Goal: Task Accomplishment & Management: Use online tool/utility

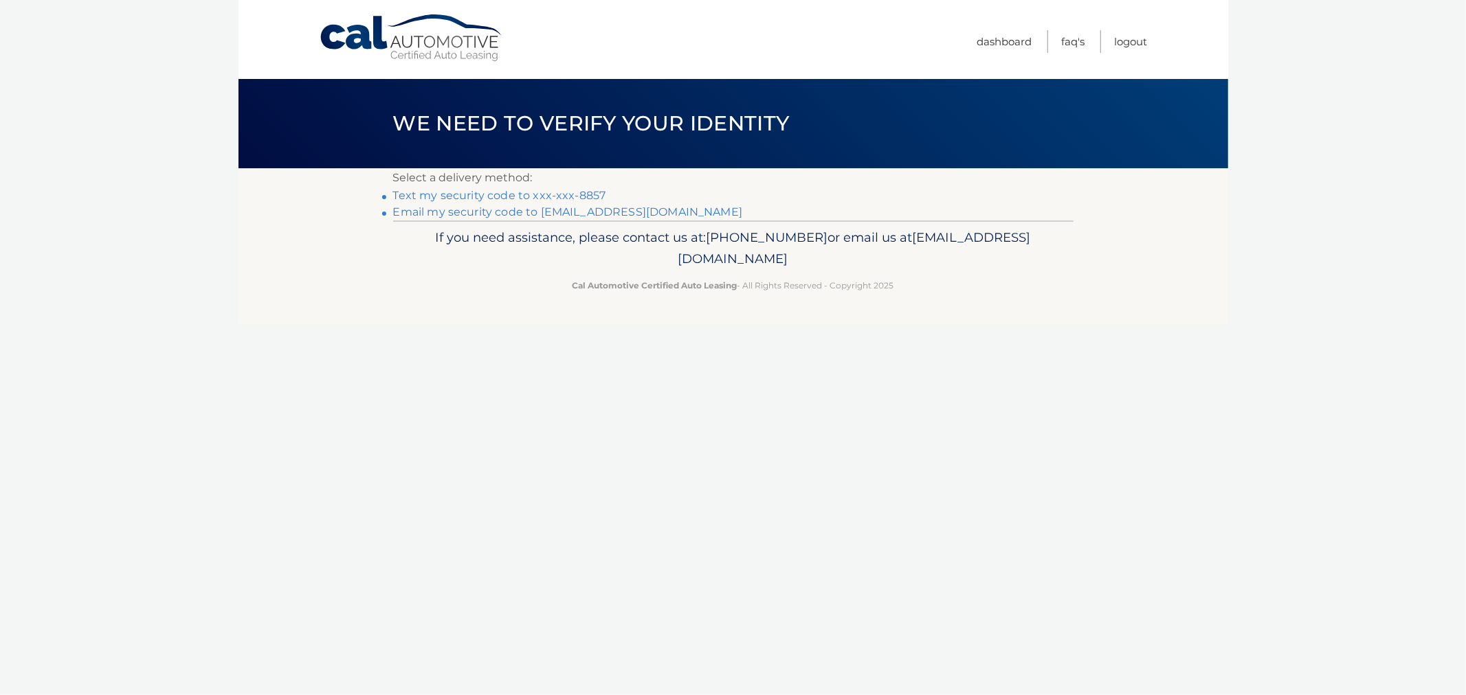
click at [464, 194] on link "Text my security code to xxx-xxx-8857" at bounding box center [499, 195] width 213 height 13
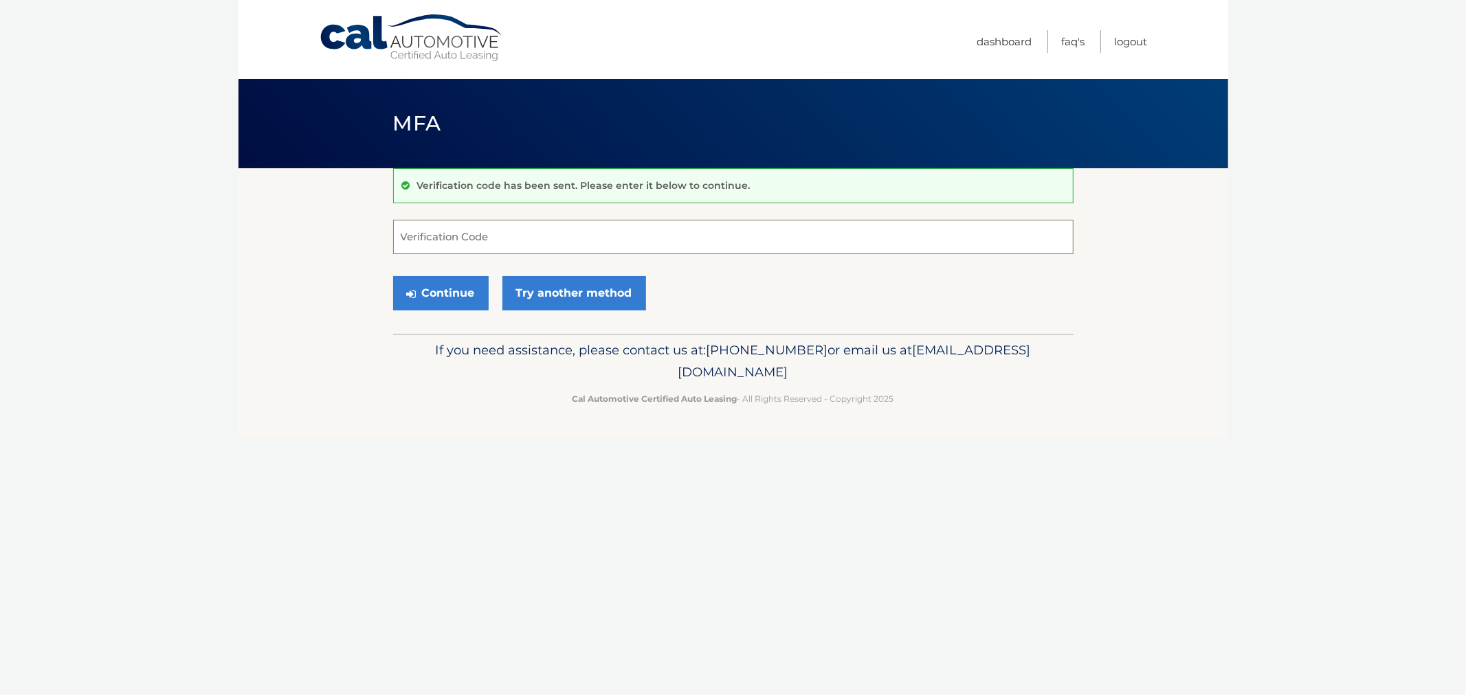
drag, startPoint x: 453, startPoint y: 223, endPoint x: 796, endPoint y: 317, distance: 354.9
click at [461, 227] on input "Verification Code" at bounding box center [733, 237] width 680 height 34
type input "689681"
click at [393, 276] on button "Continue" at bounding box center [441, 293] width 96 height 34
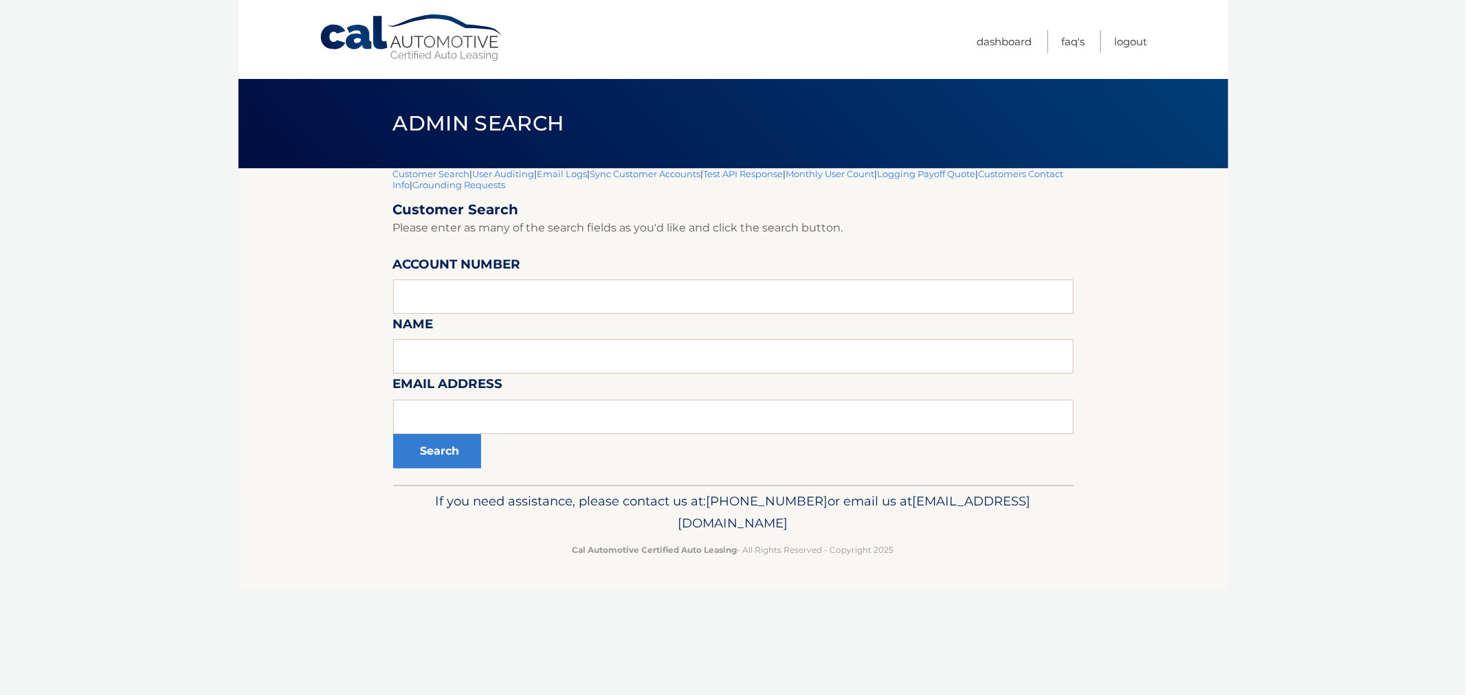
click at [557, 434] on div "Search" at bounding box center [733, 451] width 680 height 34
click at [562, 418] on input "text" at bounding box center [733, 417] width 680 height 34
paste input "[EMAIL_ADDRESS][DOMAIN_NAME]"
type input "[EMAIL_ADDRESS][DOMAIN_NAME]"
click at [450, 455] on button "Search" at bounding box center [437, 451] width 88 height 34
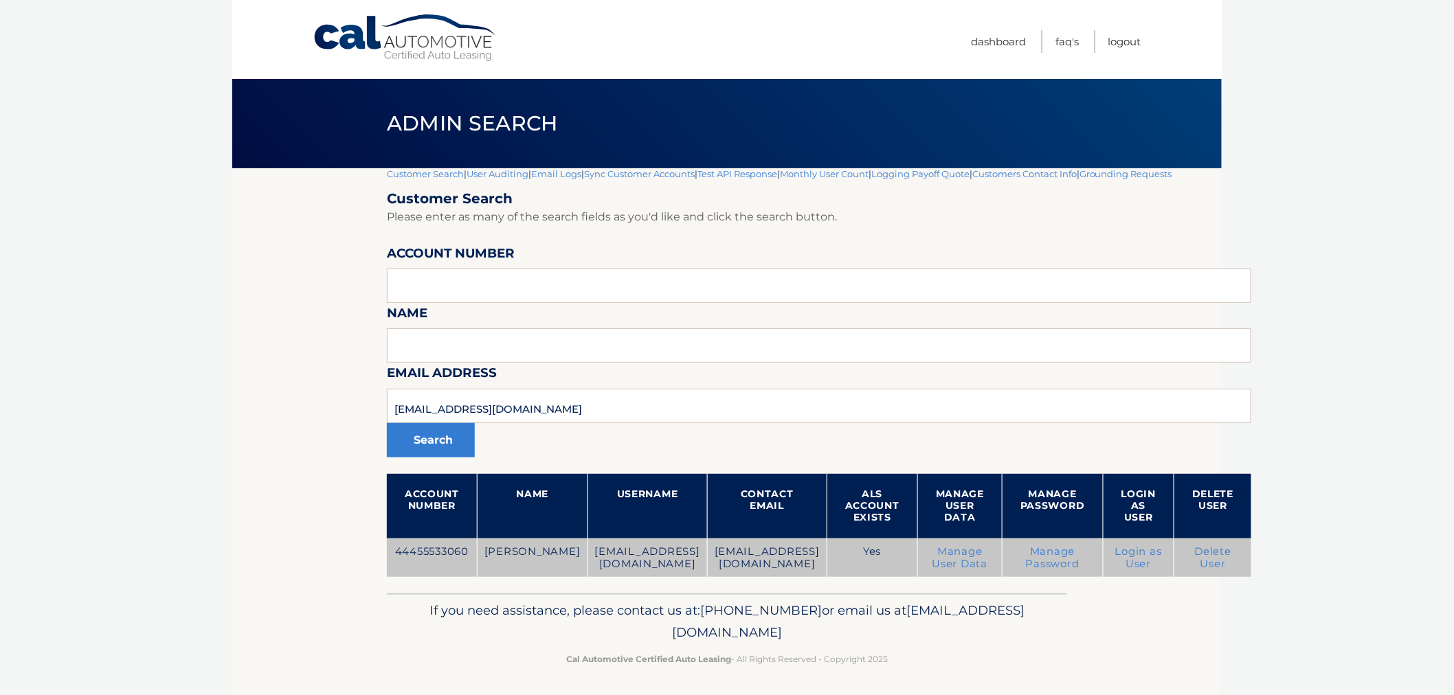
click at [424, 545] on td "44455533060" at bounding box center [432, 558] width 90 height 39
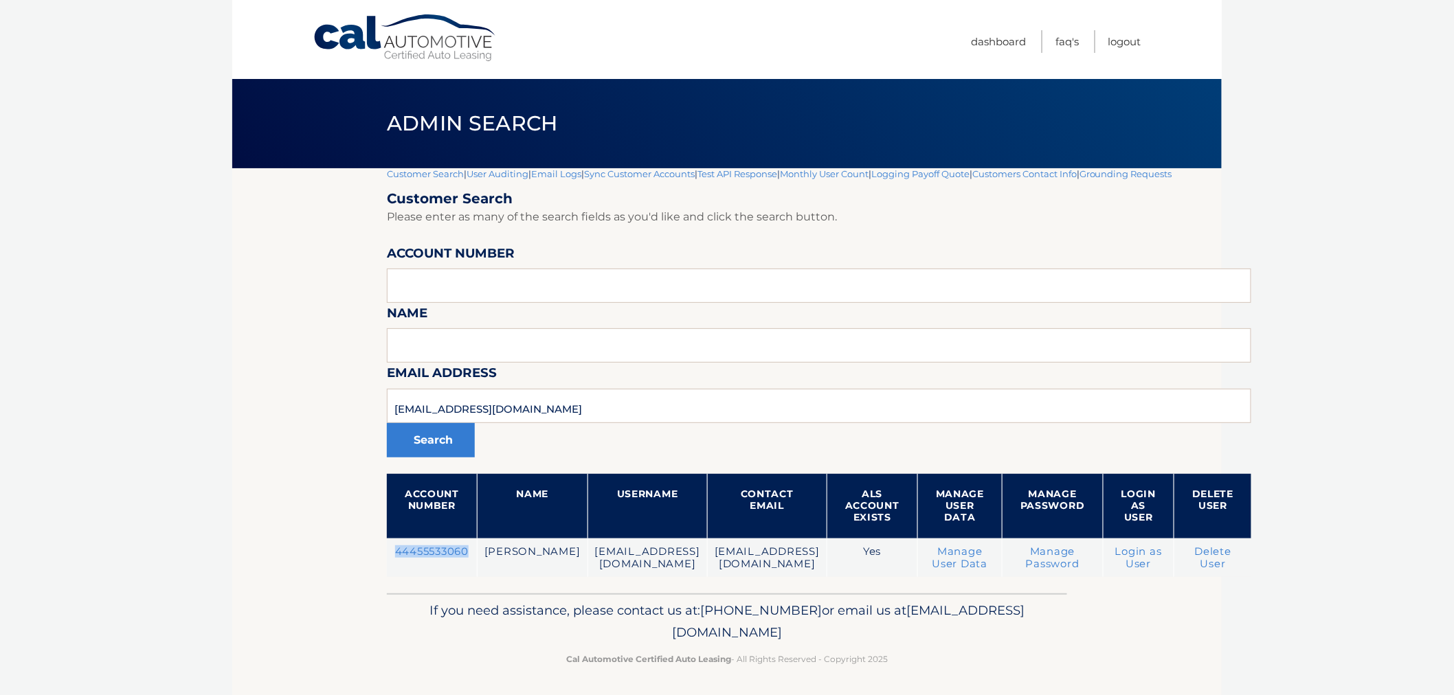
copy td "44455533060"
